Goal: Information Seeking & Learning: Learn about a topic

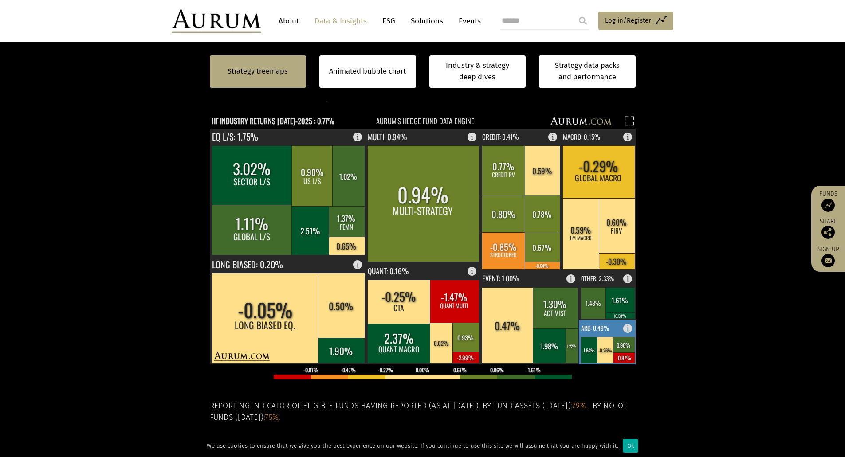
scroll to position [177, 0]
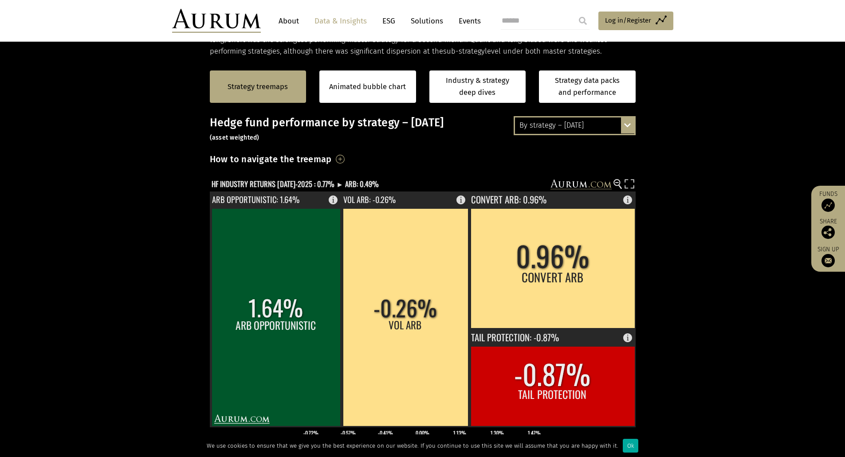
click at [570, 126] on div "By strategy – [DATE]" at bounding box center [574, 126] width 119 height 16
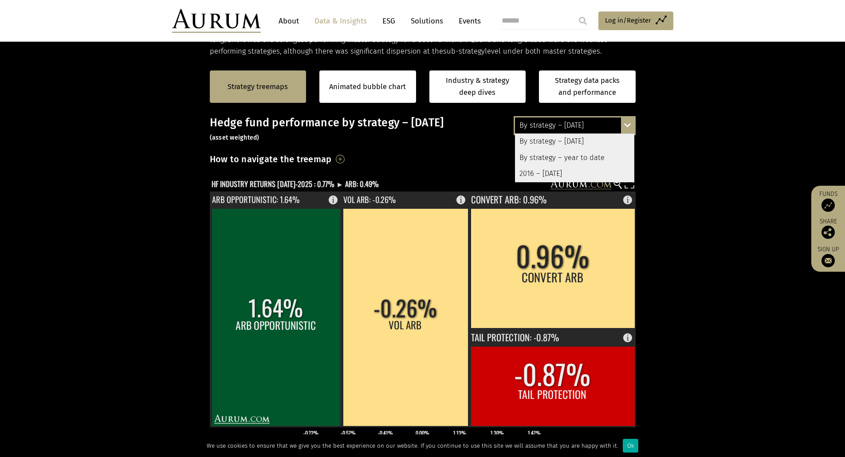
click at [556, 159] on div "By strategy – year to date" at bounding box center [574, 158] width 119 height 16
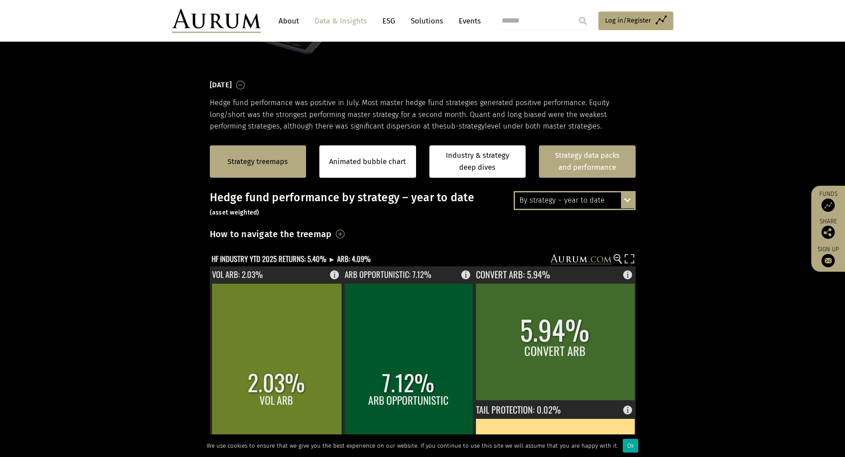
scroll to position [89, 0]
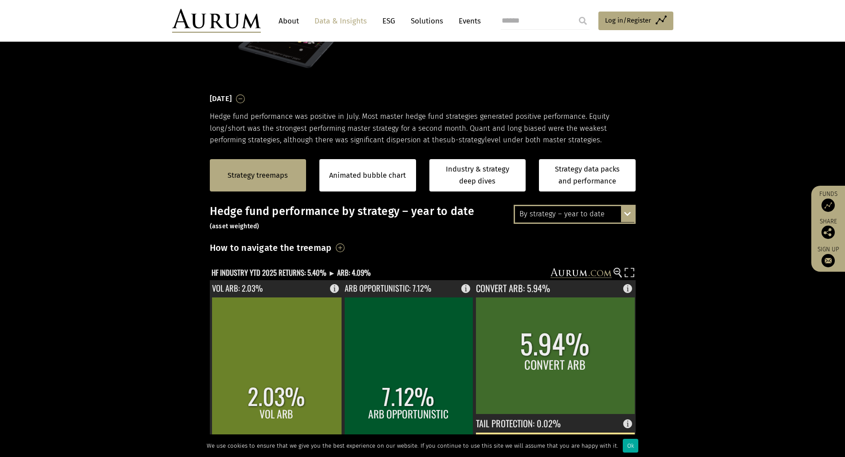
click at [598, 213] on div "By strategy – year to date" at bounding box center [574, 214] width 119 height 16
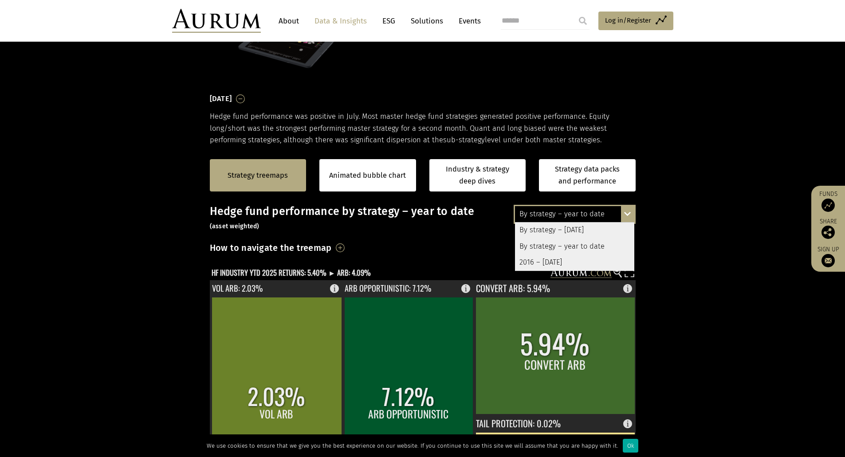
click at [721, 236] on section "Strategy treemaps Animated bubble chart Industry & strategy deep dives Strategy…" at bounding box center [422, 423] width 845 height 555
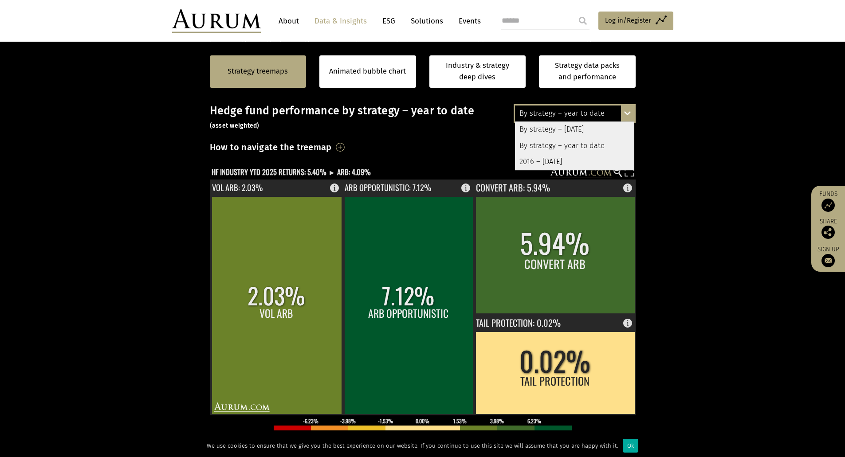
scroll to position [222, 0]
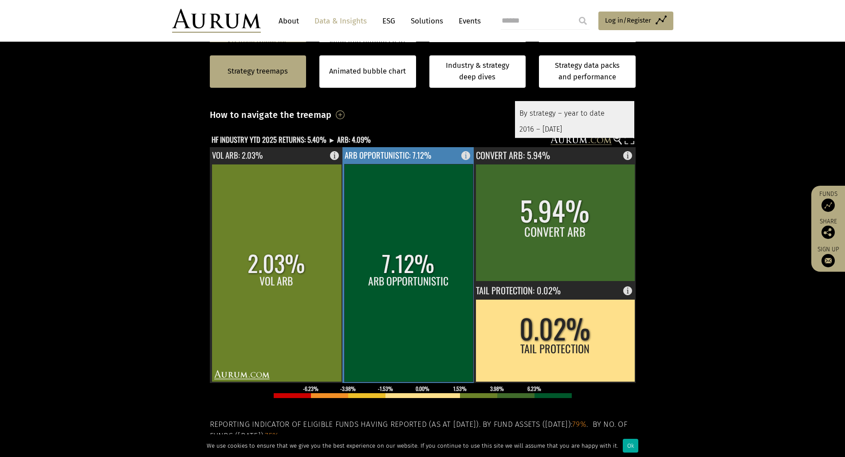
click at [362, 154] on text "ARB OPPORTUNISTIC: 7.12%" at bounding box center [388, 155] width 87 height 12
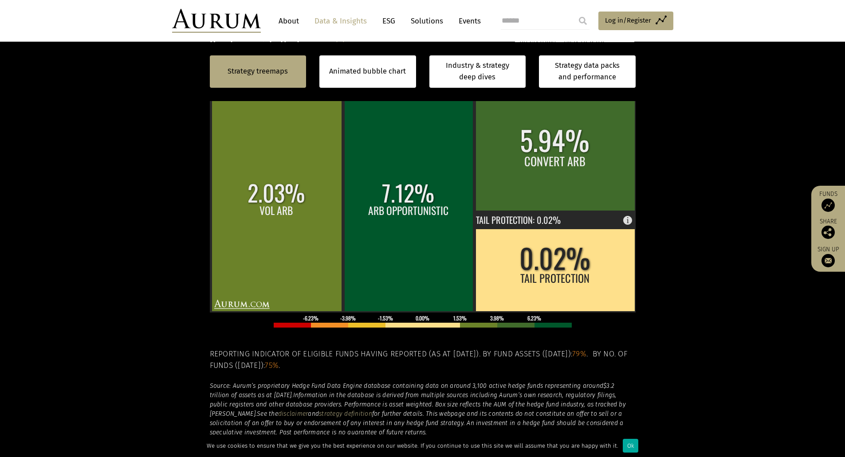
scroll to position [311, 0]
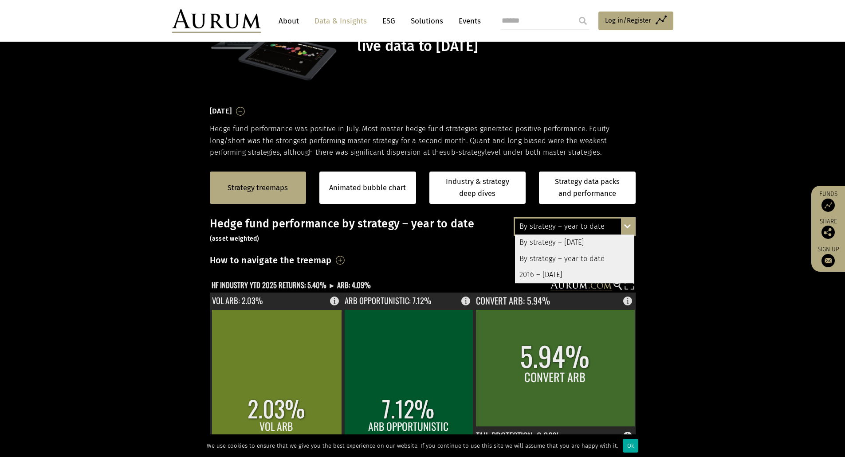
scroll to position [133, 0]
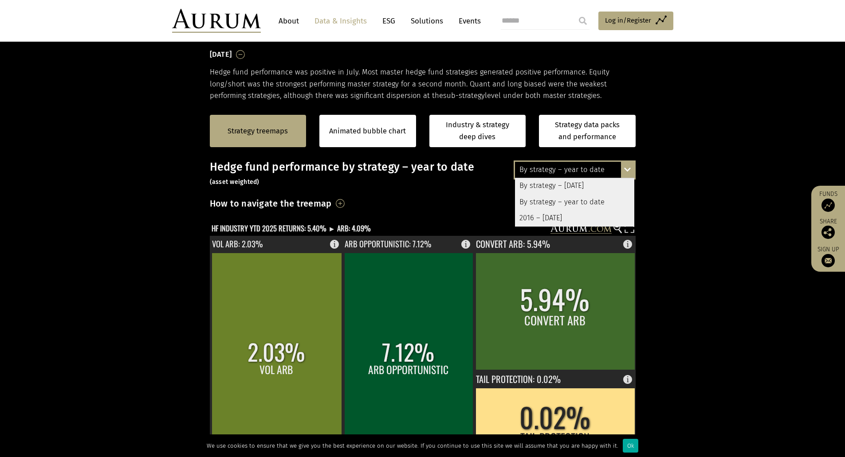
click at [741, 177] on section "Strategy treemaps Animated bubble chart Industry & strategy deep dives Strategy…" at bounding box center [422, 379] width 845 height 555
click at [634, 171] on div "By strategy – year to date By strategy – [DATE] By strategy – year to date 2016…" at bounding box center [575, 170] width 122 height 19
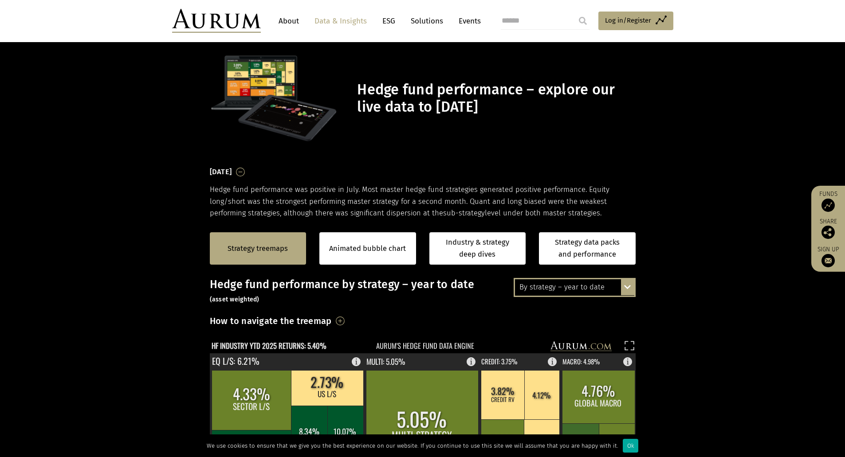
scroll to position [0, 0]
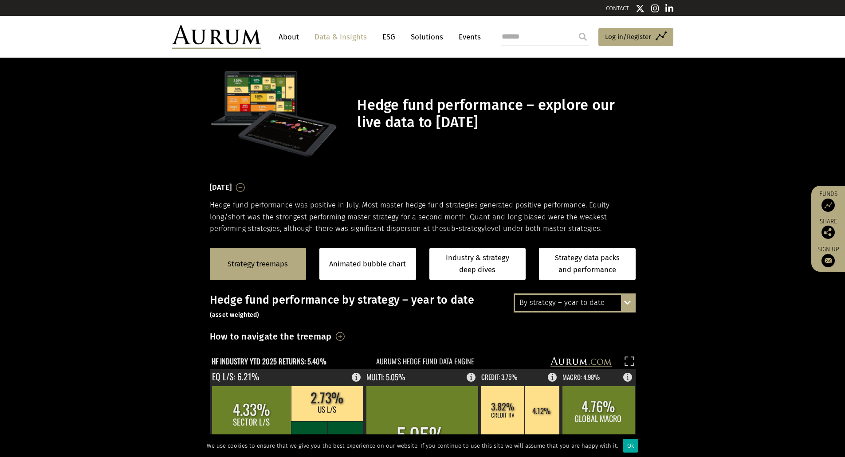
click at [701, 36] on header "About Data & Insights ESG Solutions Events Access Funds Log in/Register Sign ou…" at bounding box center [422, 37] width 845 height 42
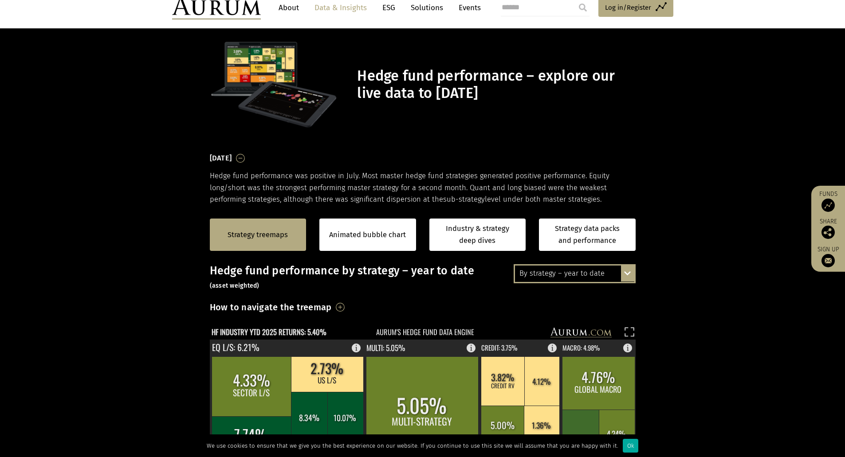
scroll to position [89, 0]
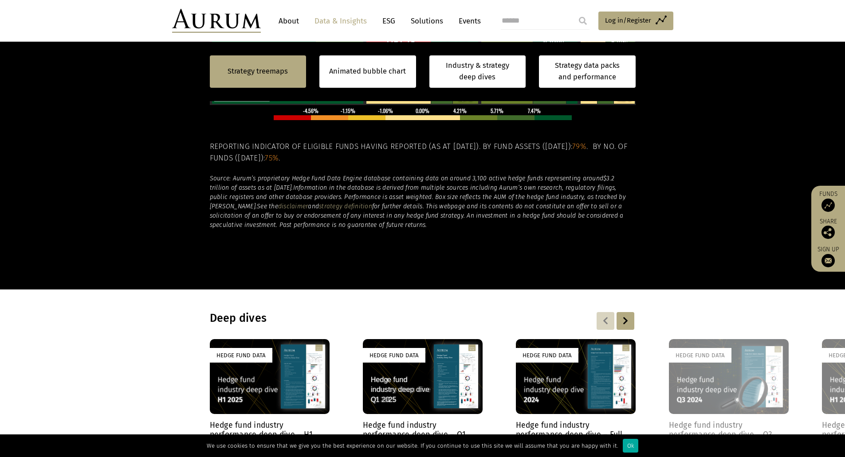
scroll to position [532, 0]
